Goal: Task Accomplishment & Management: Use online tool/utility

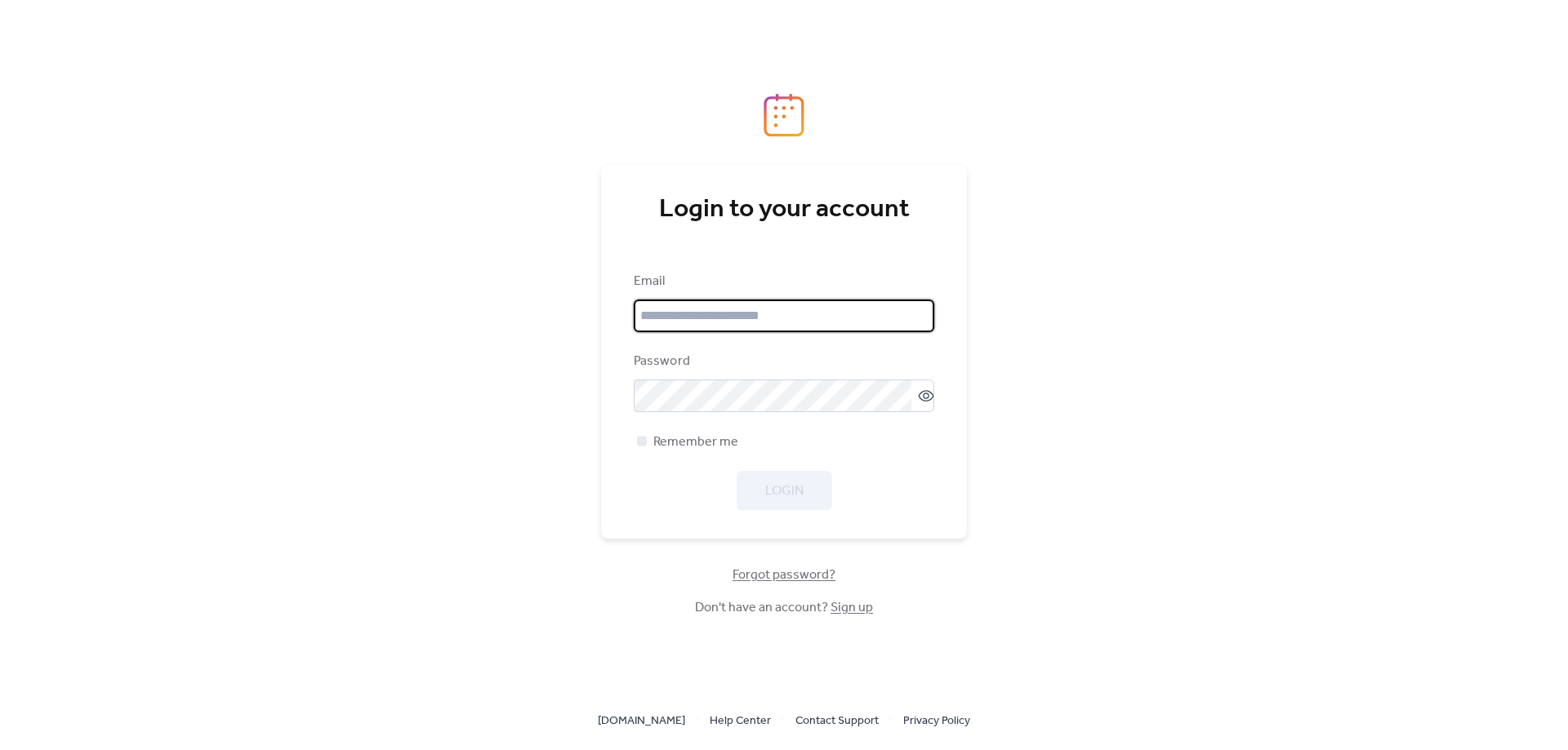
type input "**********"
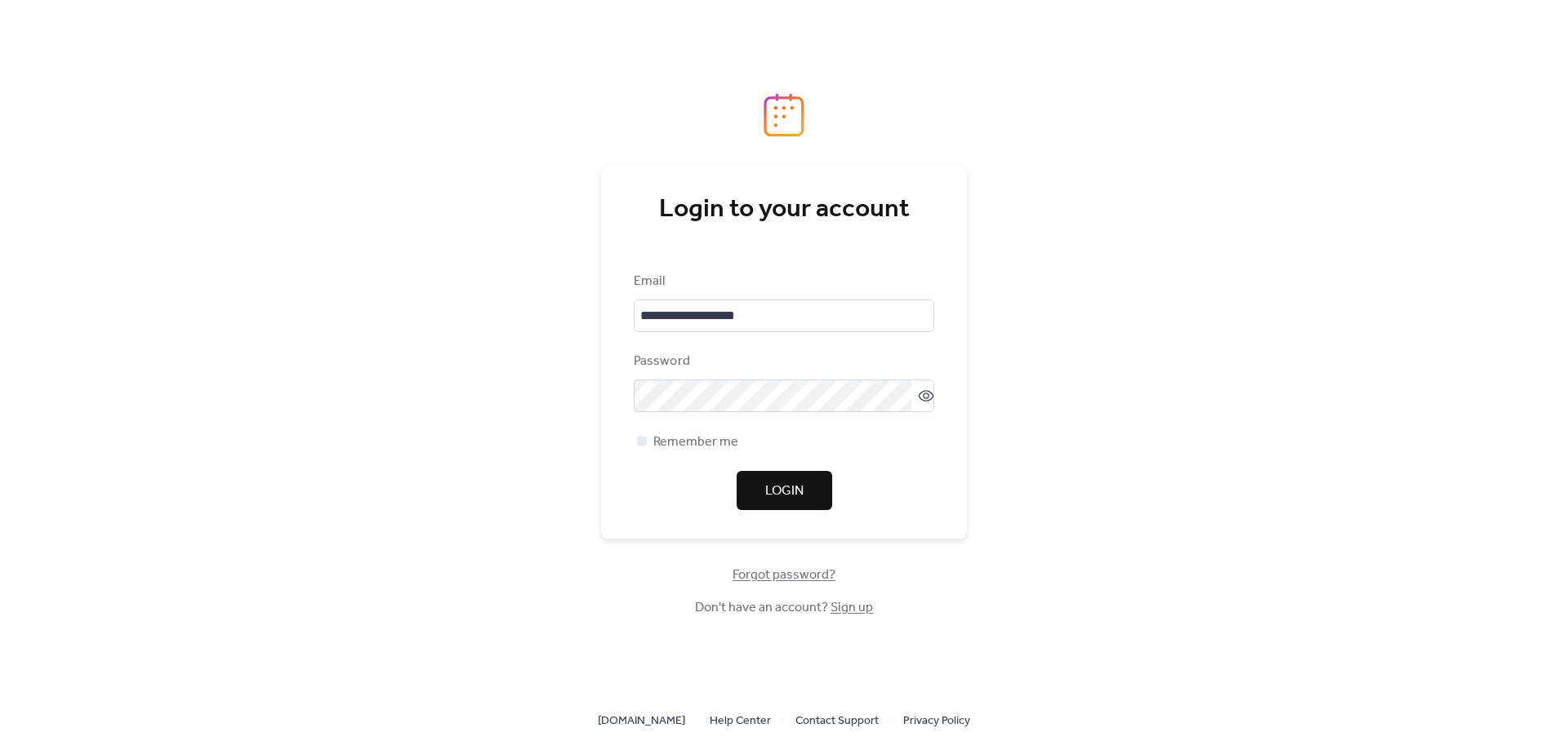
click at [985, 494] on div "**********" at bounding box center [784, 375] width 1568 height 750
click at [640, 443] on div at bounding box center [641, 440] width 9 height 9
click at [788, 487] on span "Login" at bounding box center [784, 491] width 39 height 20
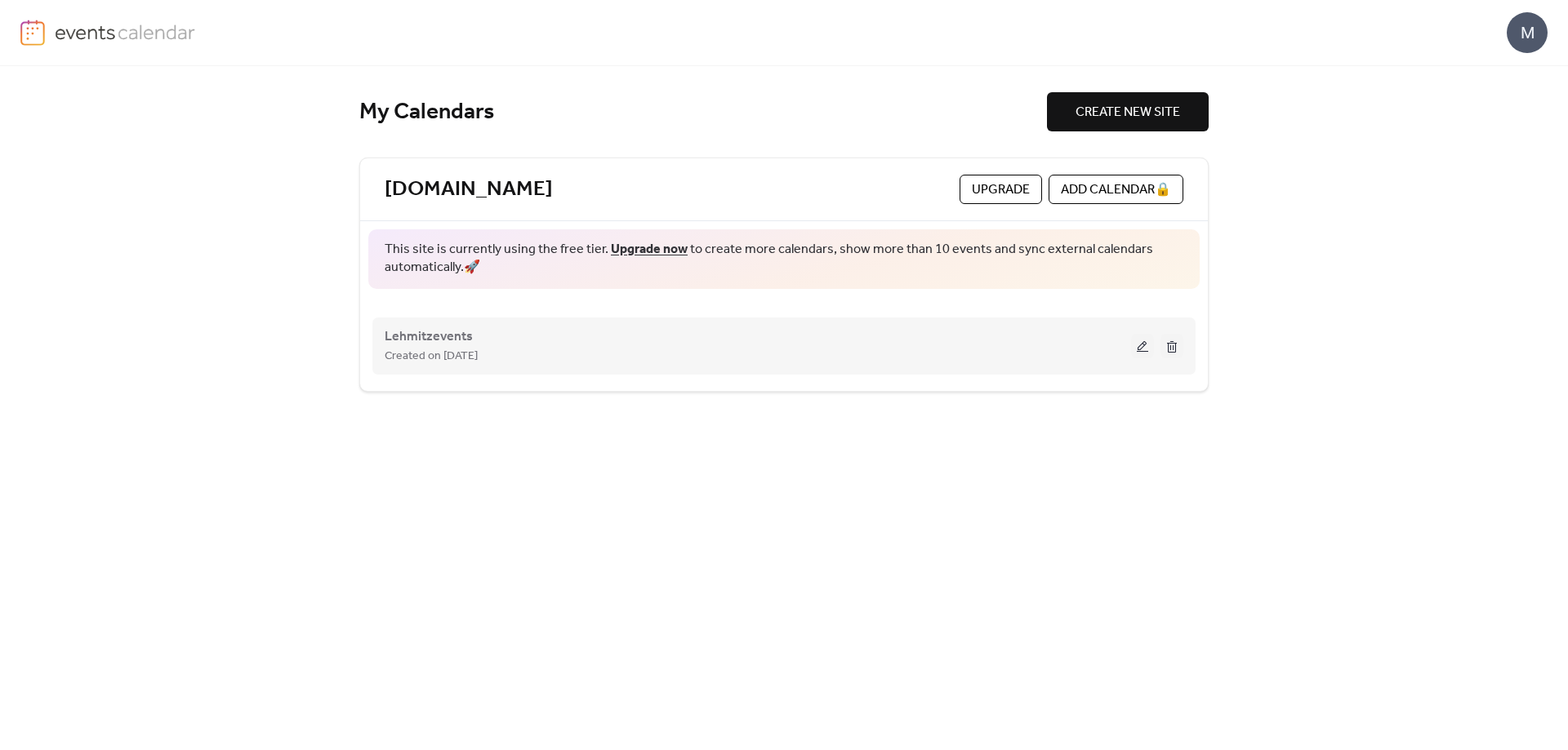
click at [450, 347] on span "Created on [DATE]" at bounding box center [431, 356] width 93 height 20
click at [1137, 346] on button at bounding box center [1143, 347] width 23 height 25
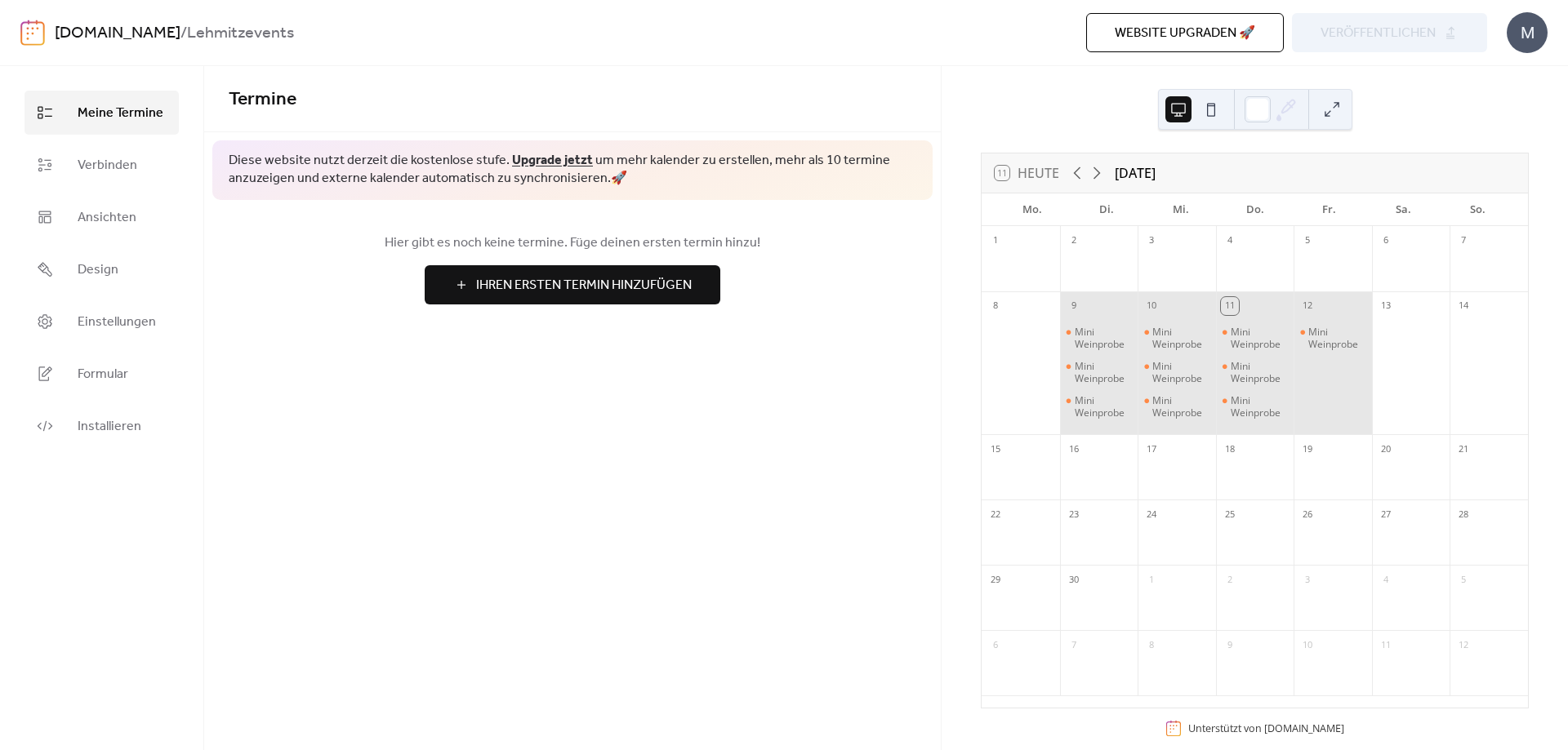
click at [1359, 39] on div "Website upgraden 🚀 Vorschau veröffentlichen" at bounding box center [1091, 32] width 792 height 39
click at [1191, 32] on span "Website upgraden 🚀" at bounding box center [1185, 33] width 140 height 20
click at [103, 157] on span "Verbinden" at bounding box center [107, 166] width 60 height 20
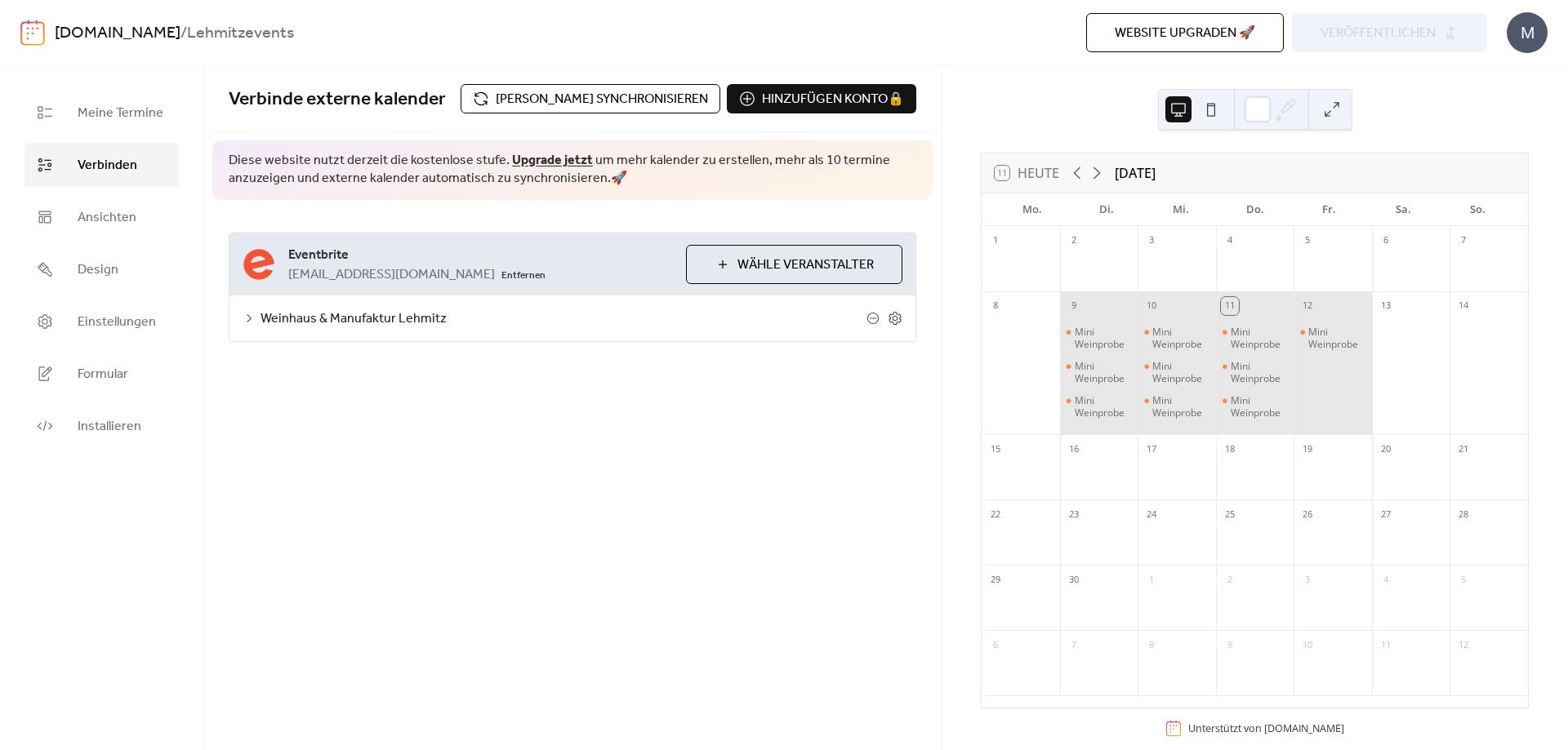
click at [384, 315] on span "Weinhaus & Manufaktur Lehmitz" at bounding box center [564, 319] width 606 height 20
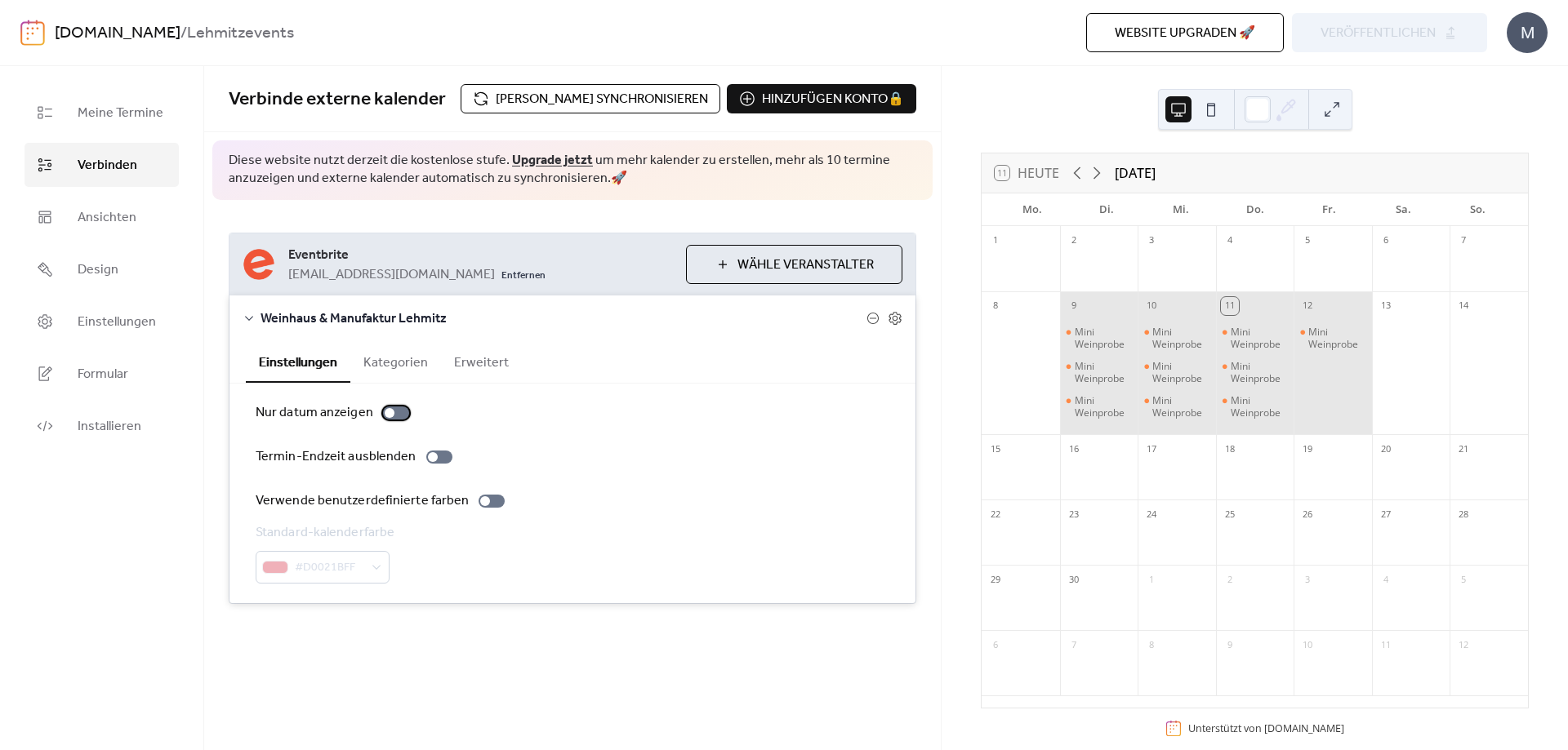
click at [400, 413] on div at bounding box center [396, 413] width 27 height 13
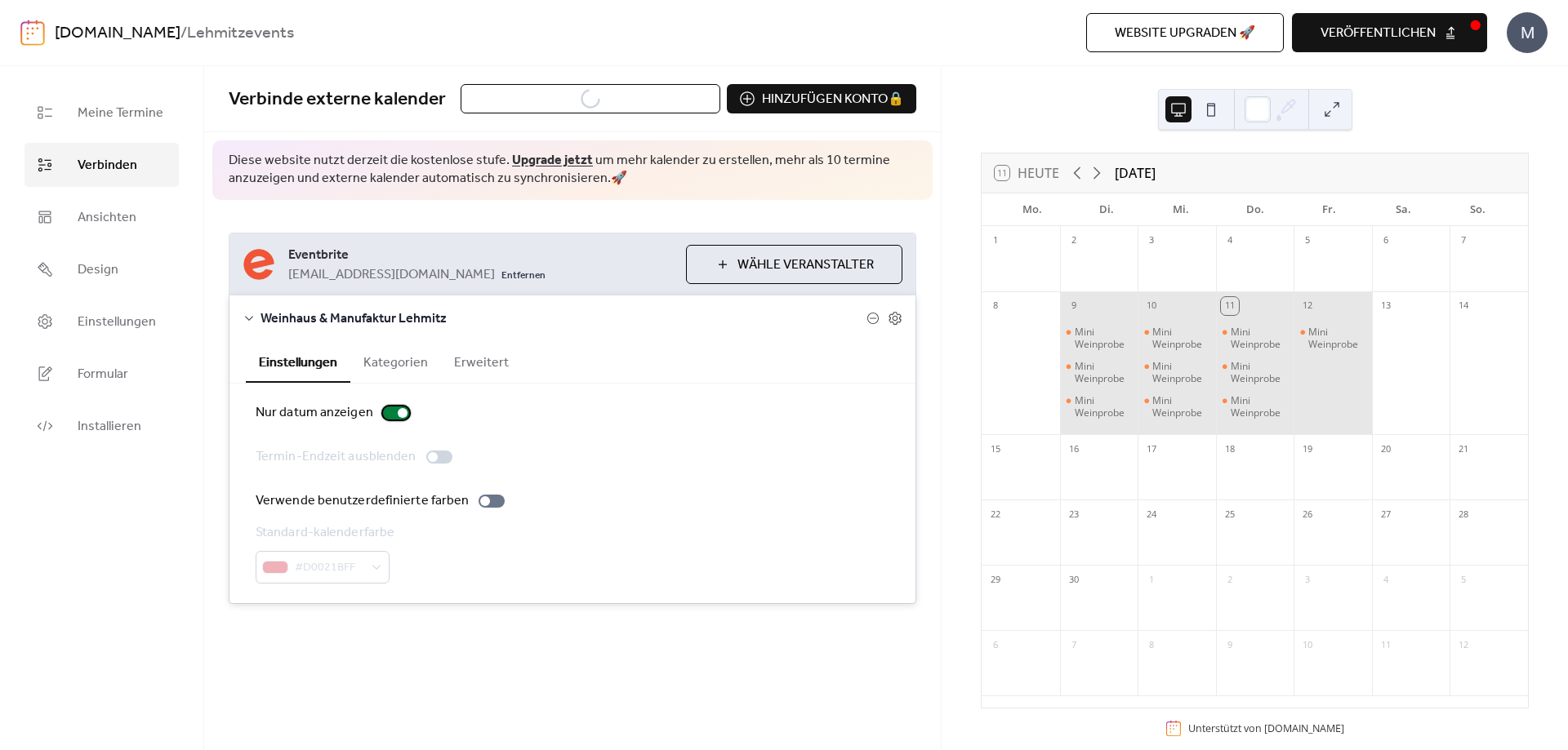
click at [393, 415] on div at bounding box center [396, 413] width 27 height 13
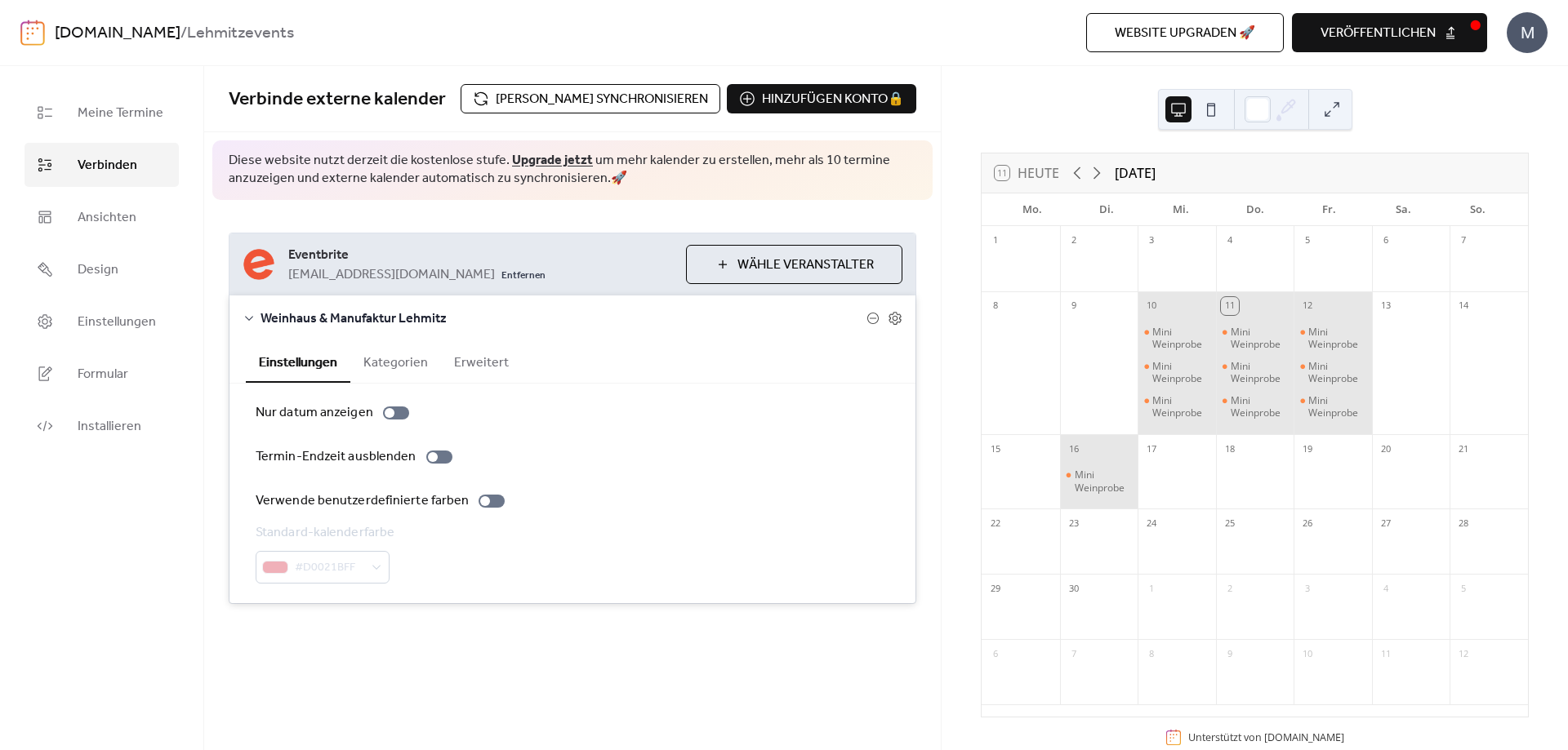
click at [1399, 43] on span "veröffentlichen" at bounding box center [1379, 33] width 116 height 20
